Goal: Find specific page/section: Find specific page/section

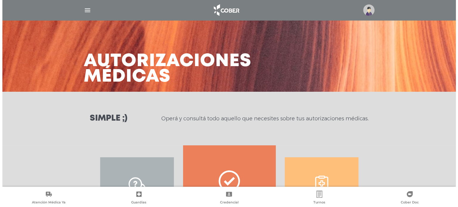
scroll to position [92, 0]
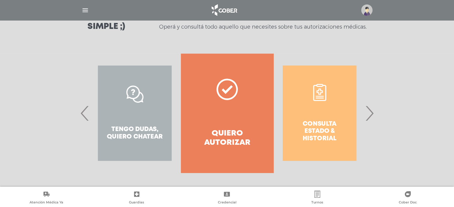
click at [371, 115] on span "›" at bounding box center [369, 113] width 12 height 32
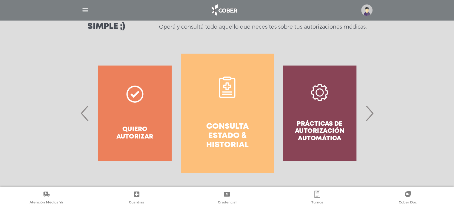
click at [370, 113] on span "›" at bounding box center [369, 113] width 12 height 32
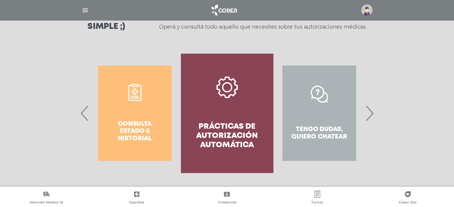
click at [370, 113] on span "›" at bounding box center [369, 113] width 12 height 32
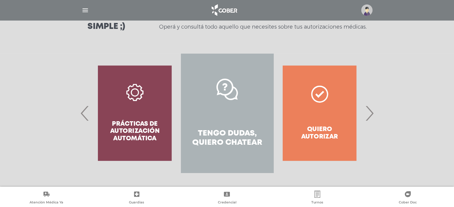
click at [82, 8] on img "button" at bounding box center [84, 10] width 7 height 7
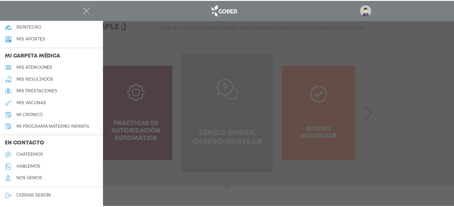
scroll to position [223, 0]
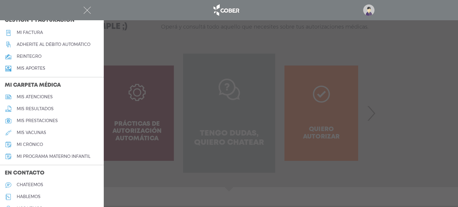
click at [50, 119] on h5 "mis prestaciones" at bounding box center [37, 120] width 41 height 5
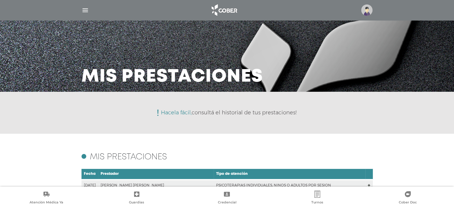
click at [82, 9] on img "button" at bounding box center [84, 10] width 7 height 7
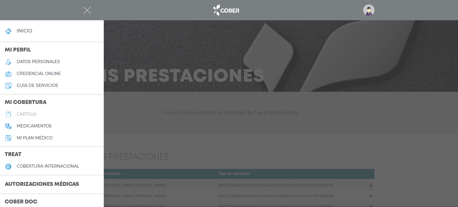
click at [33, 113] on h5 "cartilla" at bounding box center [27, 114] width 20 height 5
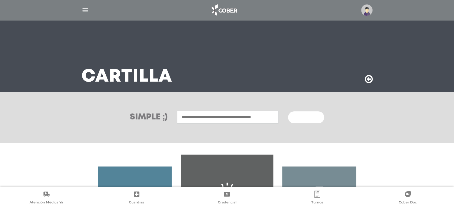
scroll to position [99, 0]
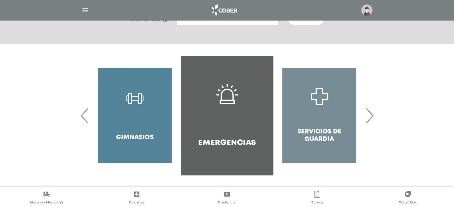
click at [371, 118] on span "›" at bounding box center [369, 116] width 12 height 32
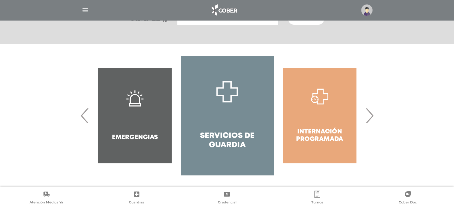
click at [370, 115] on span "›" at bounding box center [369, 116] width 12 height 32
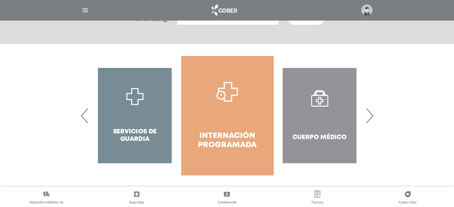
click at [370, 114] on span "›" at bounding box center [369, 116] width 12 height 32
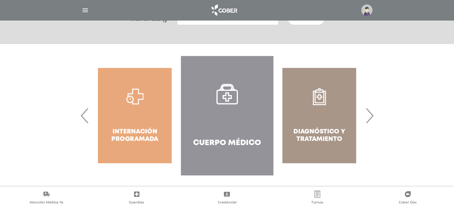
click at [370, 113] on span "›" at bounding box center [369, 116] width 12 height 32
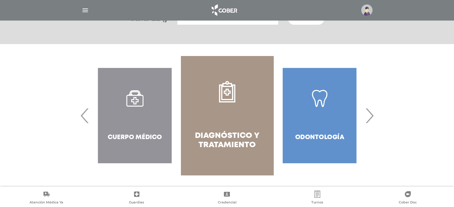
click at [370, 113] on span "›" at bounding box center [369, 116] width 12 height 32
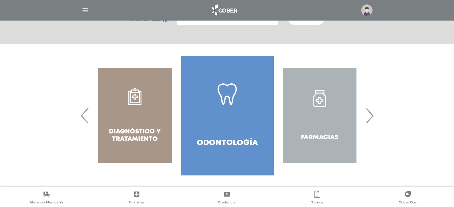
click at [370, 113] on span "›" at bounding box center [369, 116] width 12 height 32
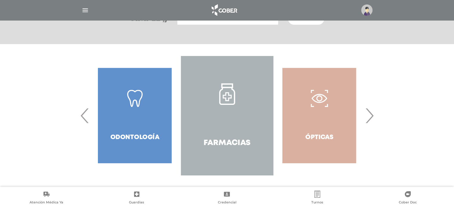
click at [370, 113] on span "›" at bounding box center [369, 116] width 12 height 32
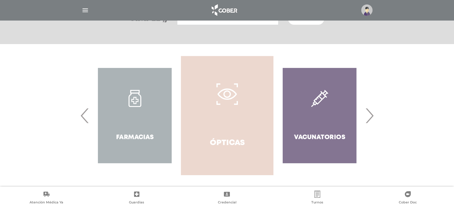
click at [224, 139] on h4 "Ópticas" at bounding box center [227, 143] width 35 height 9
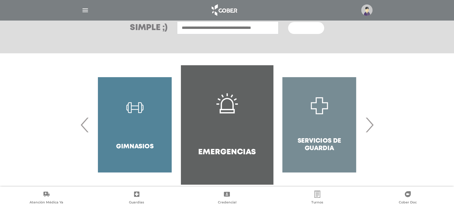
scroll to position [99, 0]
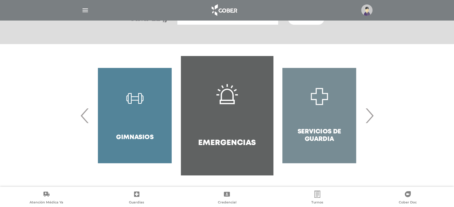
click at [367, 117] on span "›" at bounding box center [369, 116] width 12 height 32
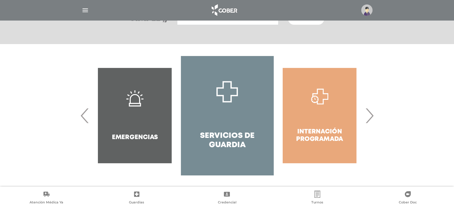
click at [367, 117] on span "›" at bounding box center [369, 116] width 12 height 32
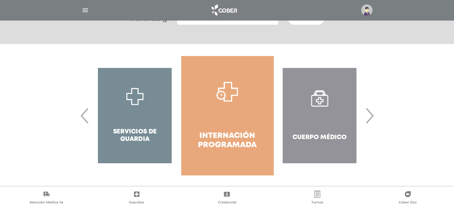
click at [367, 117] on span "›" at bounding box center [369, 116] width 12 height 32
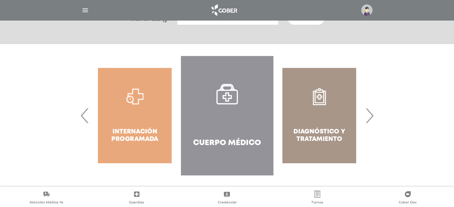
click at [367, 117] on span "›" at bounding box center [369, 116] width 12 height 32
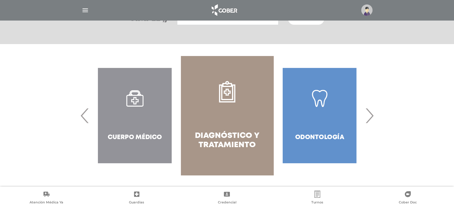
click at [367, 117] on span "›" at bounding box center [369, 116] width 12 height 32
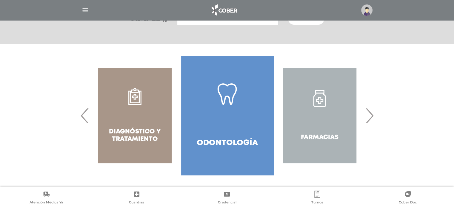
click at [367, 117] on span "›" at bounding box center [369, 116] width 12 height 32
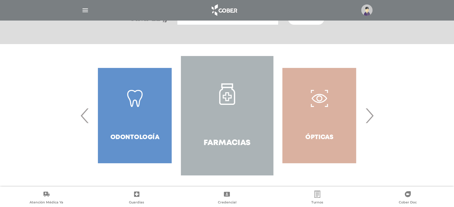
click at [367, 117] on span "›" at bounding box center [369, 116] width 12 height 32
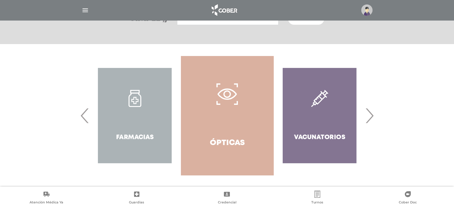
click at [367, 117] on span "›" at bounding box center [369, 116] width 12 height 32
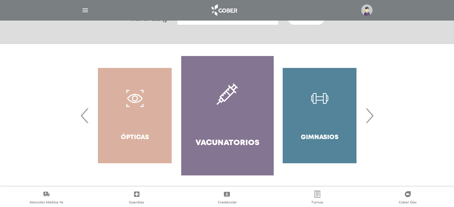
click at [367, 117] on span "›" at bounding box center [369, 116] width 12 height 32
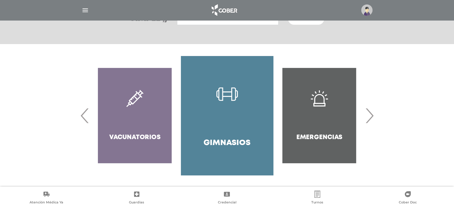
click at [367, 117] on span "›" at bounding box center [369, 116] width 12 height 32
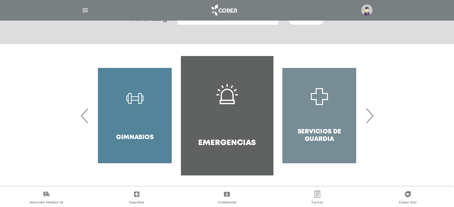
click at [367, 117] on span "›" at bounding box center [369, 116] width 12 height 32
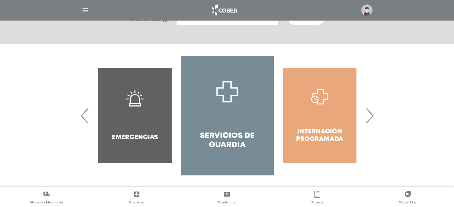
click at [367, 117] on span "›" at bounding box center [369, 116] width 12 height 32
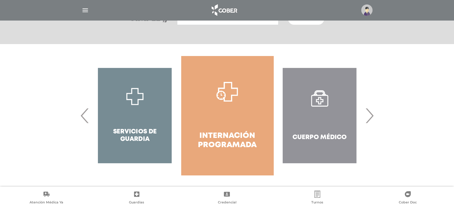
click at [367, 117] on span "›" at bounding box center [369, 116] width 12 height 32
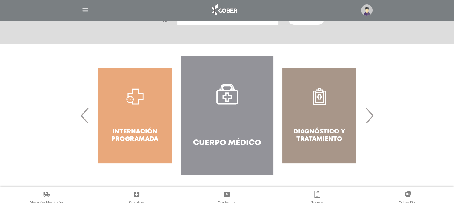
click at [367, 117] on span "›" at bounding box center [369, 116] width 12 height 32
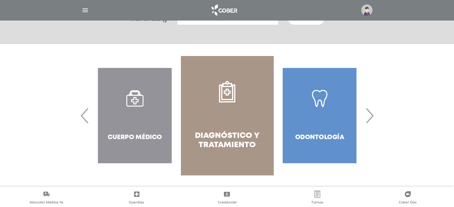
click at [367, 117] on span "›" at bounding box center [369, 116] width 12 height 32
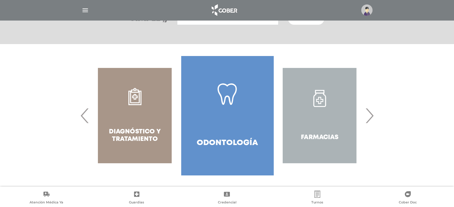
click at [367, 117] on span "›" at bounding box center [369, 116] width 12 height 32
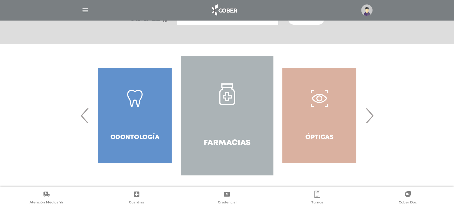
click at [367, 117] on span "›" at bounding box center [369, 116] width 12 height 32
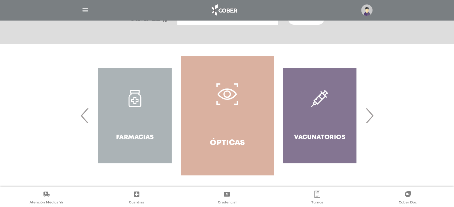
click at [82, 8] on img "button" at bounding box center [84, 10] width 7 height 7
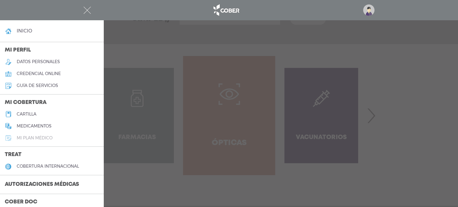
click at [45, 139] on h5 "Mi plan médico" at bounding box center [35, 138] width 36 height 5
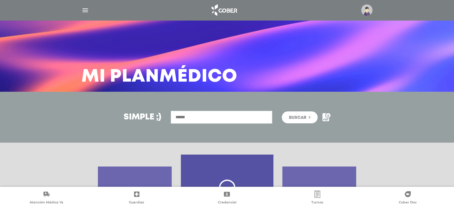
scroll to position [99, 0]
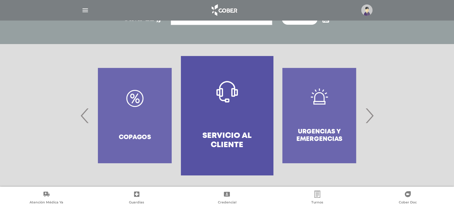
click at [373, 114] on span "›" at bounding box center [369, 116] width 12 height 32
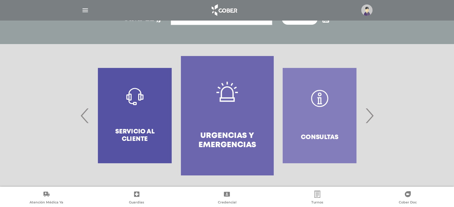
click at [365, 111] on span "›" at bounding box center [369, 116] width 12 height 32
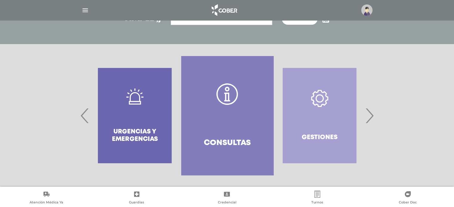
click at [365, 111] on span "›" at bounding box center [369, 116] width 12 height 32
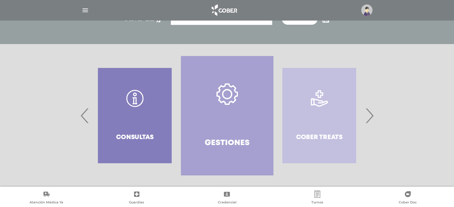
click at [365, 111] on span "›" at bounding box center [369, 116] width 12 height 32
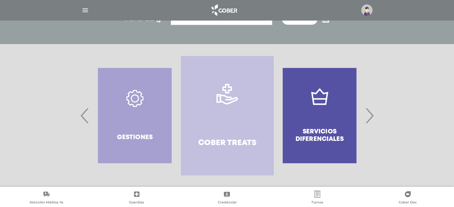
click at [365, 111] on span "›" at bounding box center [369, 116] width 12 height 32
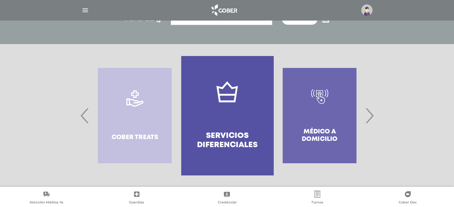
click at [365, 111] on span "›" at bounding box center [369, 116] width 12 height 32
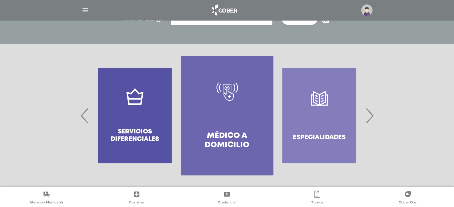
click at [365, 111] on span "›" at bounding box center [369, 116] width 12 height 32
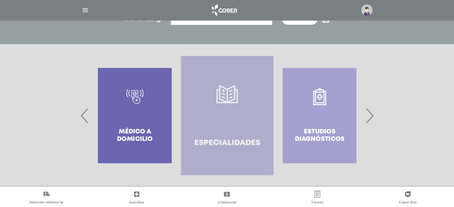
click at [228, 135] on link "Especialidades" at bounding box center [227, 115] width 92 height 119
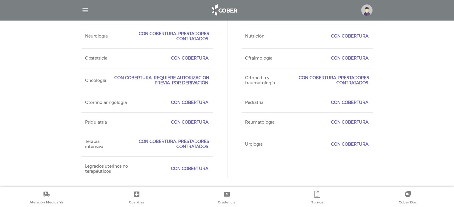
scroll to position [598, 0]
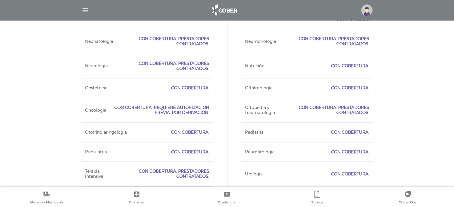
drag, startPoint x: 250, startPoint y: 87, endPoint x: 365, endPoint y: 91, distance: 114.3
click at [350, 95] on div "Oftalmología Con Cobertura." at bounding box center [306, 88] width 131 height 20
click at [367, 89] on span "Con Cobertura." at bounding box center [350, 88] width 38 height 5
click at [350, 82] on div "Oftalmología Con Cobertura." at bounding box center [306, 88] width 131 height 20
click at [351, 90] on div "Oftalmología Con Cobertura." at bounding box center [306, 88] width 131 height 20
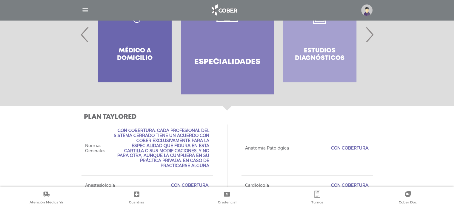
scroll to position [120, 0]
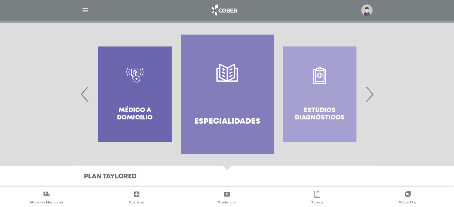
click at [369, 90] on span "›" at bounding box center [369, 94] width 12 height 32
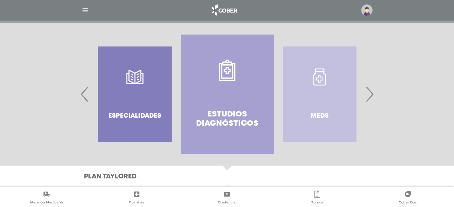
click at [238, 104] on link "Estudios diagnósticos" at bounding box center [227, 94] width 92 height 119
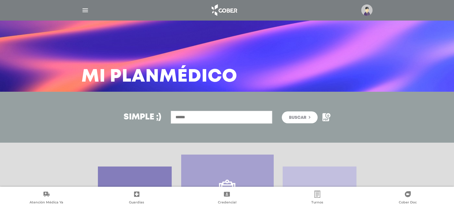
scroll to position [149, 0]
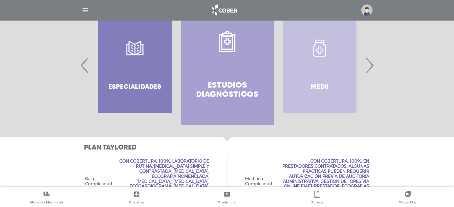
click at [376, 64] on div at bounding box center [227, 65] width 306 height 119
click at [371, 64] on span "›" at bounding box center [369, 65] width 12 height 32
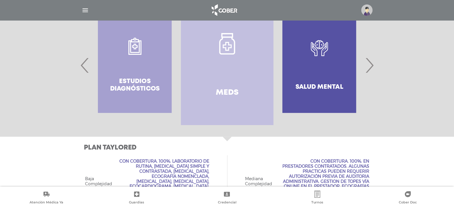
click at [252, 52] on link "Meds" at bounding box center [227, 65] width 92 height 119
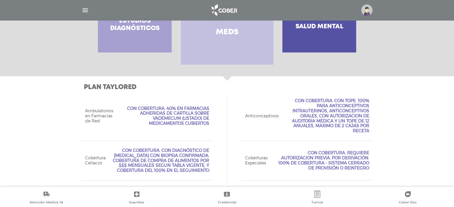
scroll to position [90, 0]
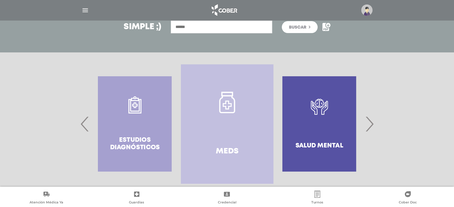
click at [372, 125] on span "›" at bounding box center [369, 124] width 12 height 32
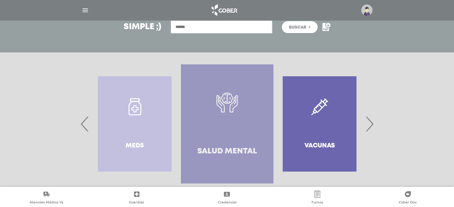
click at [265, 115] on link "Salud mental" at bounding box center [227, 123] width 92 height 119
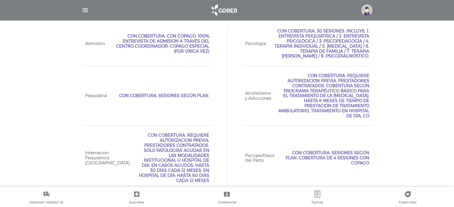
scroll to position [130, 0]
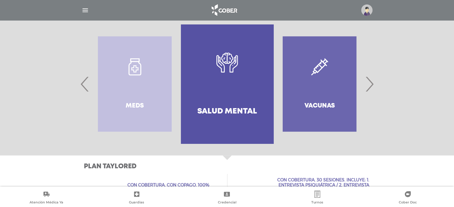
click at [372, 79] on span "›" at bounding box center [369, 84] width 12 height 32
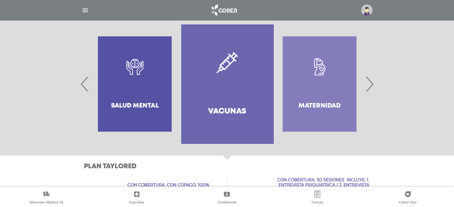
click at [372, 79] on span "›" at bounding box center [369, 84] width 12 height 32
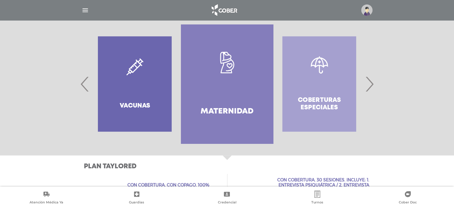
click at [372, 79] on span "›" at bounding box center [369, 84] width 12 height 32
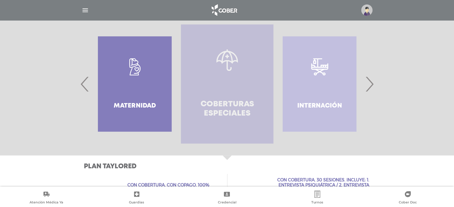
click at [248, 102] on h4 "Coberturas especiales" at bounding box center [227, 109] width 71 height 18
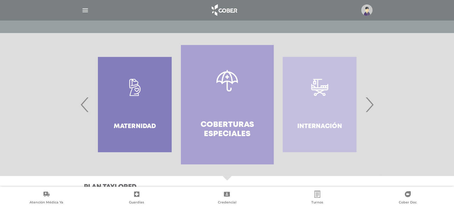
scroll to position [80, 0]
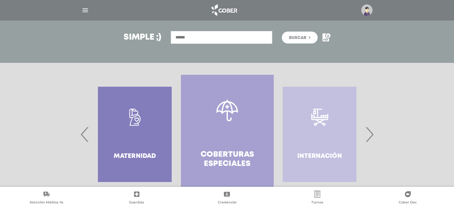
click at [370, 132] on span "›" at bounding box center [369, 134] width 12 height 32
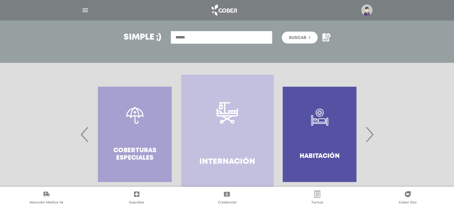
click at [370, 132] on span "›" at bounding box center [369, 134] width 12 height 32
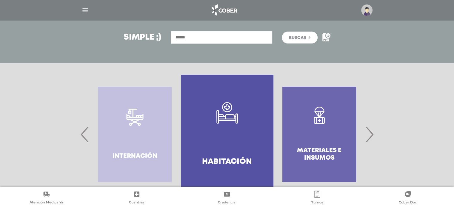
click at [370, 132] on span "›" at bounding box center [369, 134] width 12 height 32
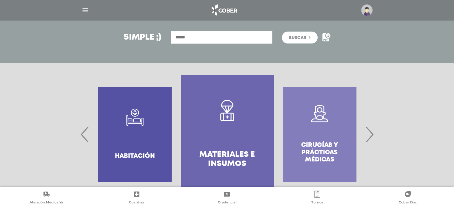
click at [370, 132] on span "›" at bounding box center [369, 134] width 12 height 32
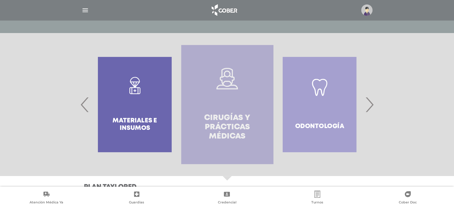
click at [229, 117] on h4 "Cirugías y Prácticas Médicas" at bounding box center [227, 128] width 71 height 28
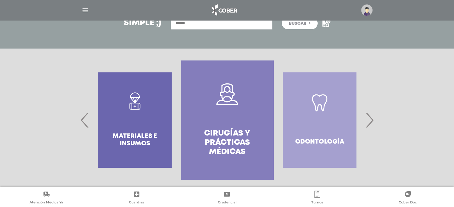
scroll to position [64, 0]
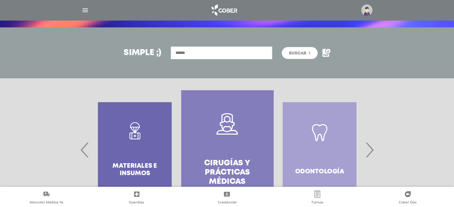
click at [369, 147] on span "›" at bounding box center [369, 150] width 12 height 32
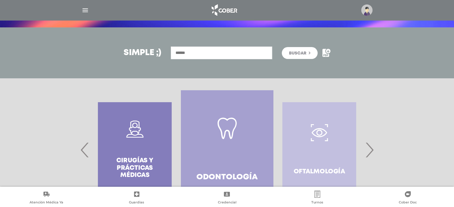
click at [369, 147] on span "›" at bounding box center [369, 150] width 12 height 32
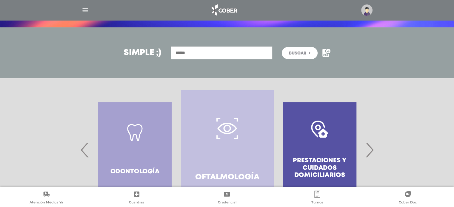
click at [238, 136] on link "Oftalmología" at bounding box center [227, 149] width 92 height 119
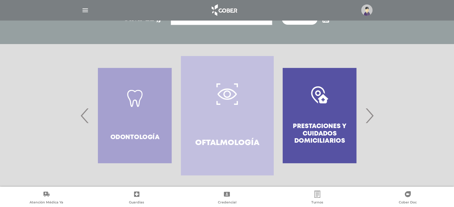
click at [233, 136] on link "Oftalmología" at bounding box center [227, 115] width 92 height 119
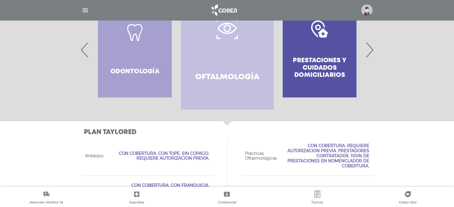
scroll to position [105, 0]
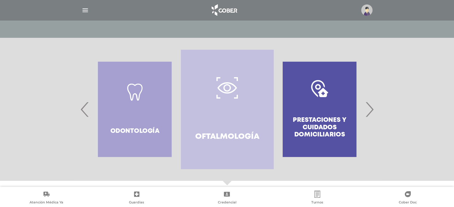
click at [368, 105] on span "›" at bounding box center [369, 109] width 12 height 32
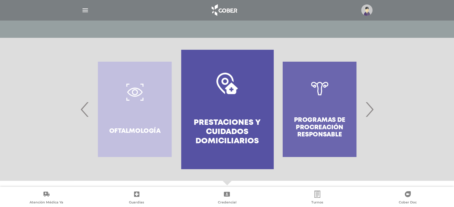
click at [82, 105] on span "‹" at bounding box center [85, 109] width 12 height 32
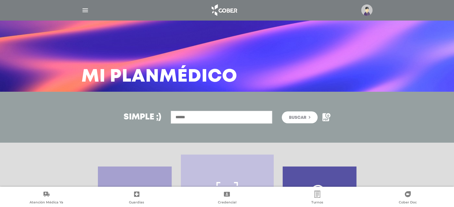
scroll to position [119, 0]
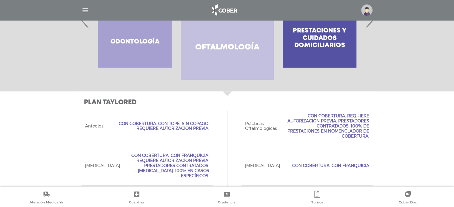
click at [237, 44] on h4 "Oftalmología" at bounding box center [227, 47] width 64 height 9
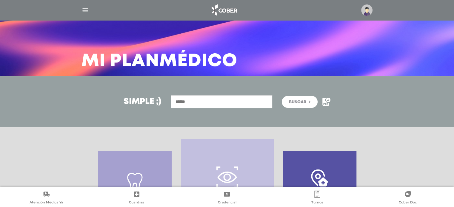
scroll to position [0, 0]
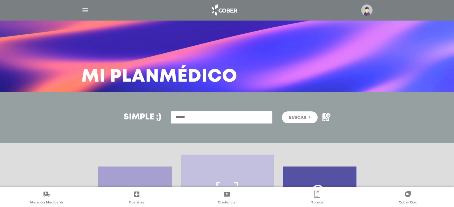
click at [84, 9] on img "button" at bounding box center [84, 10] width 7 height 7
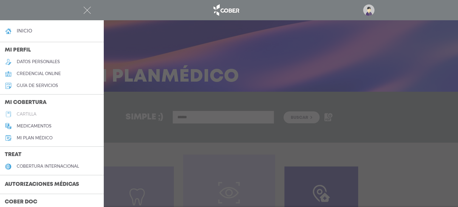
click at [31, 115] on h5 "cartilla" at bounding box center [27, 114] width 20 height 5
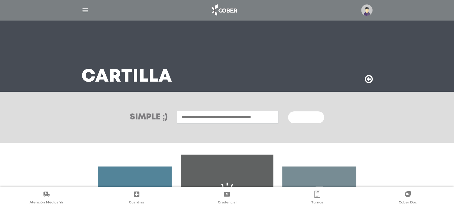
scroll to position [99, 0]
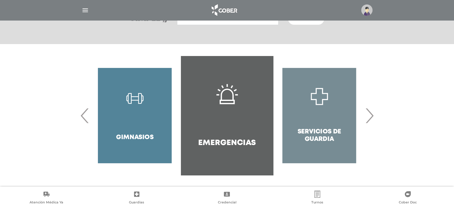
click at [376, 117] on div "Odontología Farmacias" at bounding box center [227, 115] width 306 height 119
click at [374, 115] on span "›" at bounding box center [369, 116] width 12 height 32
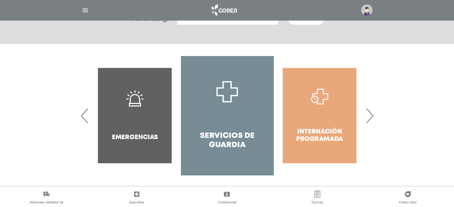
click at [371, 113] on span "›" at bounding box center [369, 116] width 12 height 32
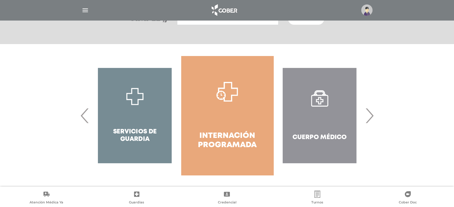
click at [371, 113] on span "›" at bounding box center [369, 116] width 12 height 32
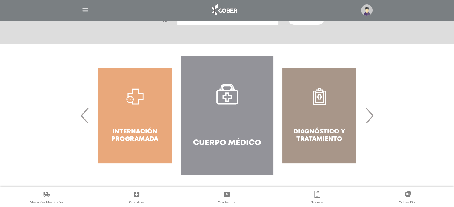
click at [371, 113] on span "›" at bounding box center [369, 116] width 12 height 32
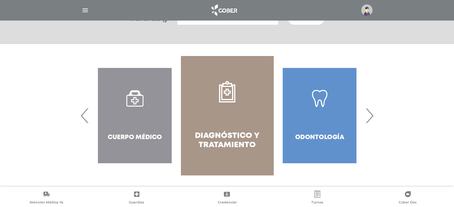
click at [371, 113] on span "›" at bounding box center [369, 116] width 12 height 32
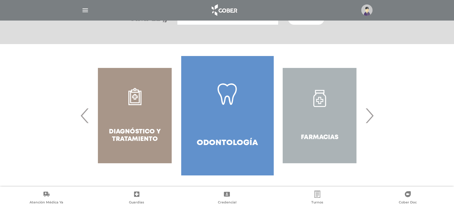
click at [371, 113] on span "›" at bounding box center [369, 116] width 12 height 32
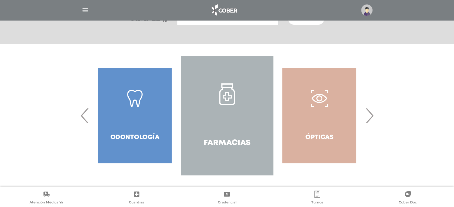
click at [371, 113] on span "›" at bounding box center [369, 116] width 12 height 32
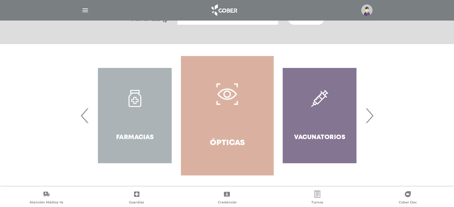
click at [216, 115] on link "Ópticas" at bounding box center [227, 115] width 92 height 119
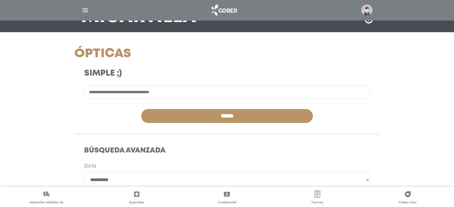
scroll to position [90, 0]
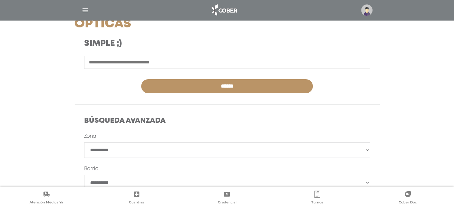
click at [137, 152] on select "**********" at bounding box center [227, 151] width 286 height 16
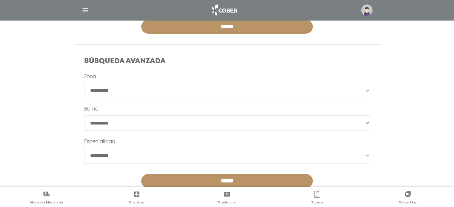
click at [141, 92] on select "**********" at bounding box center [227, 91] width 286 height 16
select select "*********"
click at [84, 83] on select "**********" at bounding box center [227, 91] width 286 height 16
click at [136, 122] on select "******" at bounding box center [227, 123] width 286 height 16
select select "**********"
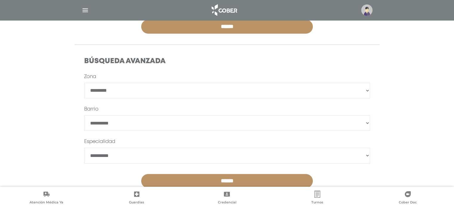
click at [84, 115] on select "******" at bounding box center [227, 123] width 286 height 16
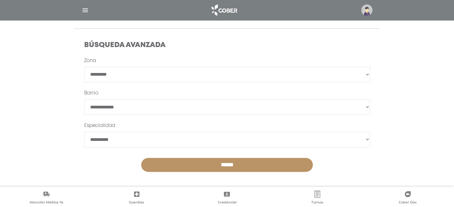
click at [119, 139] on select "**********" at bounding box center [227, 140] width 286 height 16
click at [29, 130] on main "**********" at bounding box center [227, 21] width 454 height 373
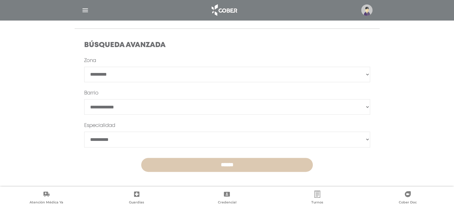
click at [260, 161] on input "******" at bounding box center [227, 165] width 172 height 14
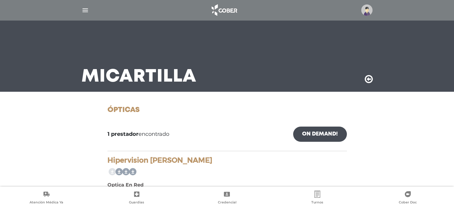
scroll to position [40, 0]
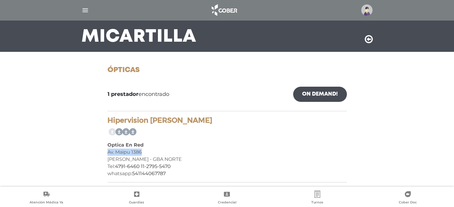
drag, startPoint x: 142, startPoint y: 152, endPoint x: 107, endPoint y: 149, distance: 35.4
click at [107, 149] on div "Av. Maipu 1386" at bounding box center [226, 152] width 239 height 7
click at [330, 92] on link "On Demand!" at bounding box center [320, 94] width 54 height 15
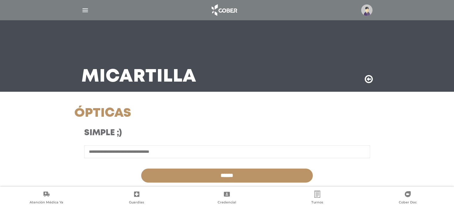
select select "*********"
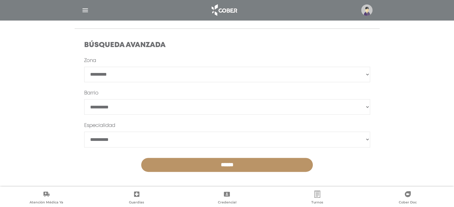
click at [132, 140] on select "**********" at bounding box center [227, 140] width 286 height 16
click at [131, 139] on select "**********" at bounding box center [227, 140] width 286 height 16
click at [132, 78] on select "**********" at bounding box center [227, 75] width 286 height 16
click at [84, 67] on select "**********" at bounding box center [227, 75] width 286 height 16
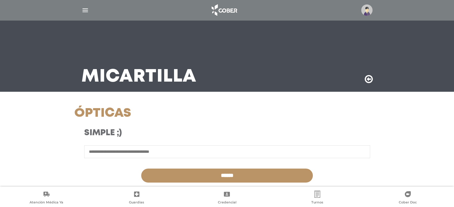
scroll to position [60, 0]
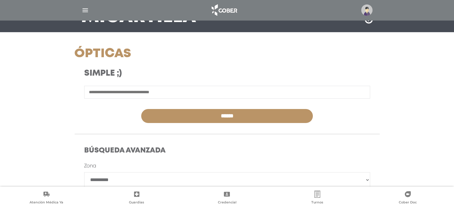
drag, startPoint x: 228, startPoint y: 86, endPoint x: 226, endPoint y: 88, distance: 3.2
click at [228, 86] on div "**********" at bounding box center [227, 170] width 306 height 246
click at [222, 97] on input "text" at bounding box center [227, 92] width 286 height 13
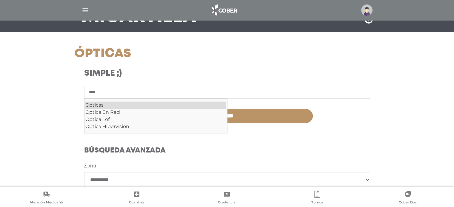
click at [117, 104] on div "Opticas" at bounding box center [155, 105] width 141 height 7
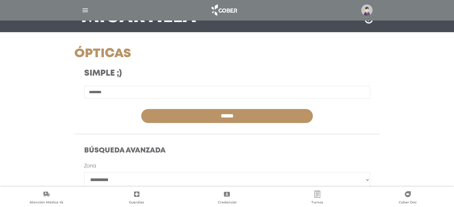
type input "*******"
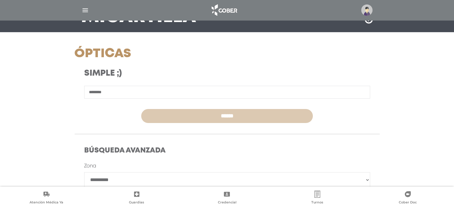
click at [199, 114] on input "******" at bounding box center [227, 116] width 172 height 14
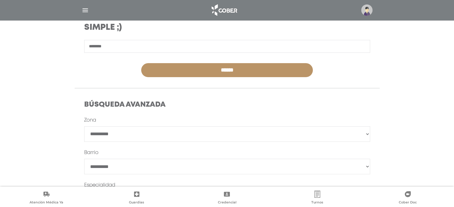
scroll to position [165, 0]
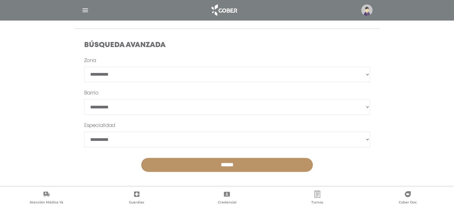
click at [123, 71] on select "**********" at bounding box center [227, 75] width 286 height 16
select select "*********"
click at [84, 67] on select "**********" at bounding box center [227, 75] width 286 height 16
click at [157, 139] on select "**********" at bounding box center [227, 140] width 286 height 16
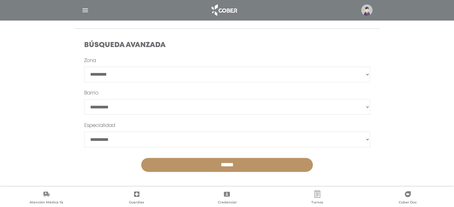
click at [39, 91] on main "**********" at bounding box center [227, 21] width 454 height 373
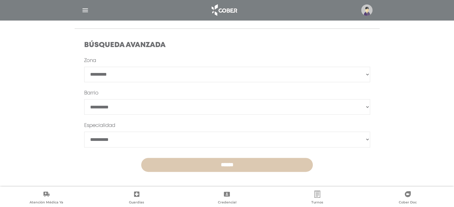
click at [224, 164] on input "******" at bounding box center [227, 165] width 172 height 14
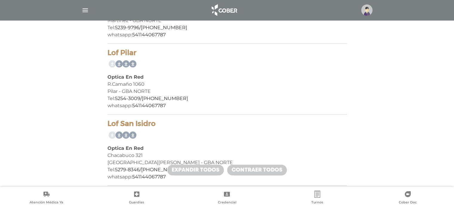
scroll to position [119, 0]
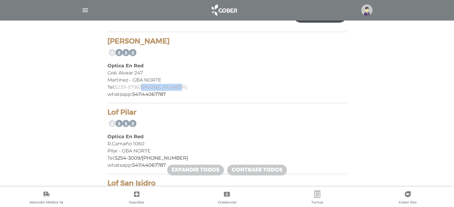
drag, startPoint x: 175, startPoint y: 87, endPoint x: 142, endPoint y: 89, distance: 33.2
click at [142, 89] on div "Tel: 5239-9796/11-2570-2885" at bounding box center [226, 87] width 239 height 7
copy link "11-2570-2885"
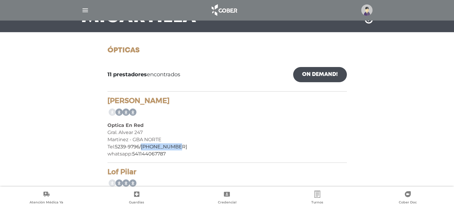
scroll to position [90, 0]
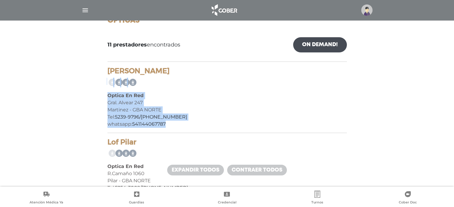
drag, startPoint x: 106, startPoint y: 68, endPoint x: 179, endPoint y: 122, distance: 91.1
click at [200, 104] on div "Gral. Alvear 247" at bounding box center [226, 102] width 239 height 7
drag, startPoint x: 107, startPoint y: 95, endPoint x: 168, endPoint y: 125, distance: 67.5
click at [168, 125] on div "Lof Martinez Optica En Red Gral. Alvear 247 Martinez - GBA NORTE Tel: 5239-9796…" at bounding box center [226, 100] width 239 height 67
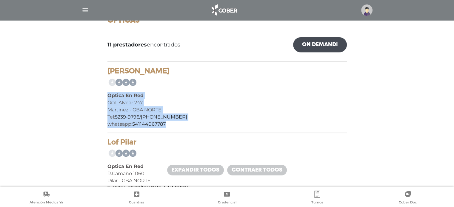
copy div "Optica En Red Gral. Alvear 247 Martinez - GBA NORTE Tel: 5239-9796/11-2570-2885…"
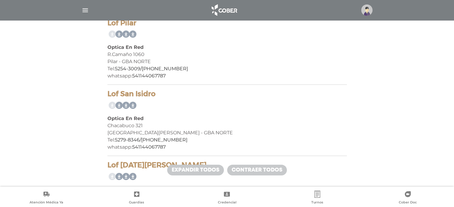
scroll to position [239, 0]
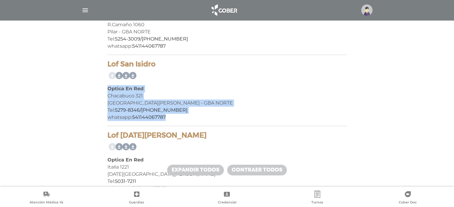
drag, startPoint x: 107, startPoint y: 86, endPoint x: 170, endPoint y: 118, distance: 70.7
click at [170, 118] on div "Lof San Isidro Optica En Red Chacabuco 321 San Isidro - GBA NORTE Tel: 5279-834…" at bounding box center [226, 93] width 239 height 67
copy div "Optica En Red Chacabuco 321 San Isidro - GBA NORTE Tel: 5279-8346/11-4196-2811 …"
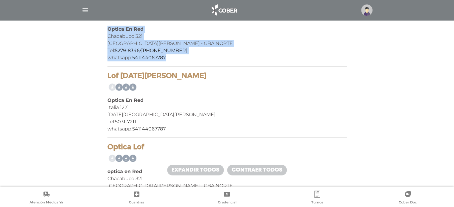
scroll to position [358, 0]
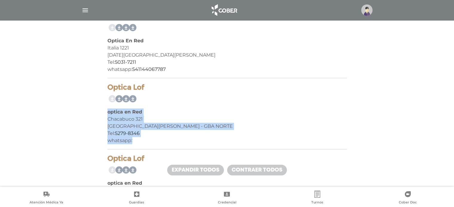
drag, startPoint x: 108, startPoint y: 111, endPoint x: 159, endPoint y: 138, distance: 57.9
click at [159, 138] on div "Optica Lof optica en Red Chacabuco 321 San Isidro - GBA NORTE Tel: 5279-8346 wh…" at bounding box center [226, 116] width 239 height 67
copy div "optica en Red Chacabuco 321 San Isidro - GBA NORTE Tel: 5279-8346 whatsapp:"
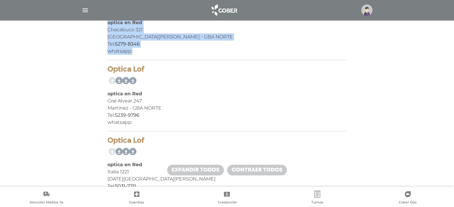
scroll to position [477, 0]
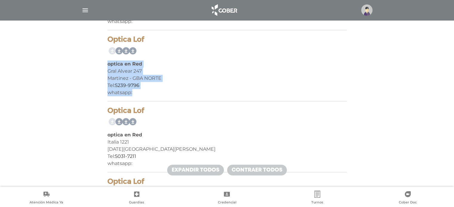
drag, startPoint x: 107, startPoint y: 62, endPoint x: 144, endPoint y: 92, distance: 46.9
click at [144, 92] on div "Optica Lof optica en Red Gral Alvear 247 Martinez - GBA NORTE Tel: 5239-9796 wh…" at bounding box center [226, 68] width 239 height 67
copy div "optica en Red Gral Alvear 247 Martinez - GBA NORTE Tel: 5239-9796 whatsapp:"
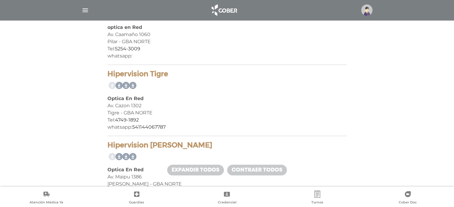
scroll to position [716, 0]
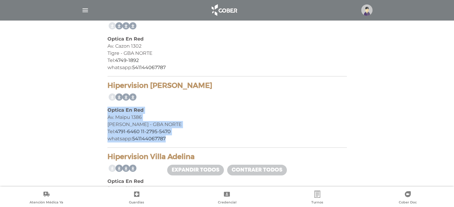
drag, startPoint x: 107, startPoint y: 109, endPoint x: 167, endPoint y: 140, distance: 67.8
click at [167, 140] on div "Hipervision Vicente Lopez Optica En Red Av. Maipu 1386 Vicente Lopez - GBA NORT…" at bounding box center [226, 114] width 239 height 67
copy div "Optica En Red Av. Maipu 1386 Vicente Lopez - GBA NORTE Tel: 4791-6460 11-2795-5…"
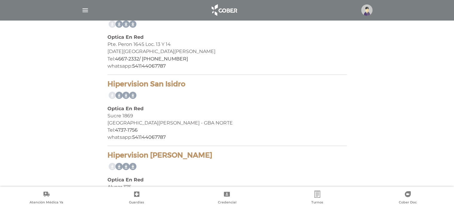
scroll to position [1104, 0]
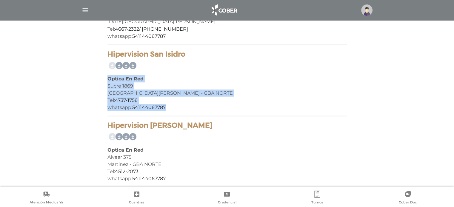
drag, startPoint x: 107, startPoint y: 75, endPoint x: 169, endPoint y: 107, distance: 70.1
copy div "Optica En Red Sucre 1869 San Isidro - GBA NORTE Tel: 4737-1756 whatsapp: 541144…"
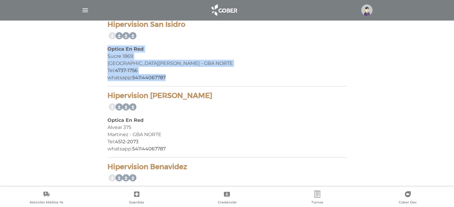
scroll to position [1164, 0]
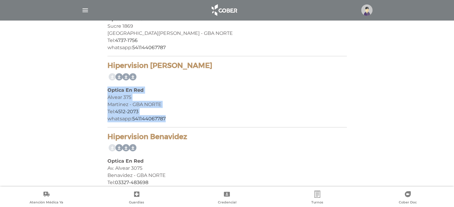
drag, startPoint x: 106, startPoint y: 86, endPoint x: 171, endPoint y: 119, distance: 73.4
copy div "Optica En Red Alvear 375 Martinez - GBA NORTE Tel: 4512-2073 whatsapp: 54114406…"
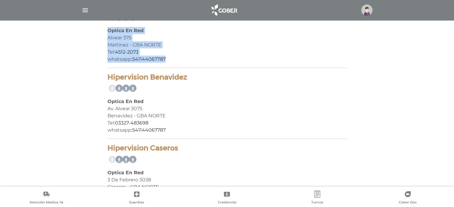
scroll to position [1249, 0]
